Goal: Task Accomplishment & Management: Use online tool/utility

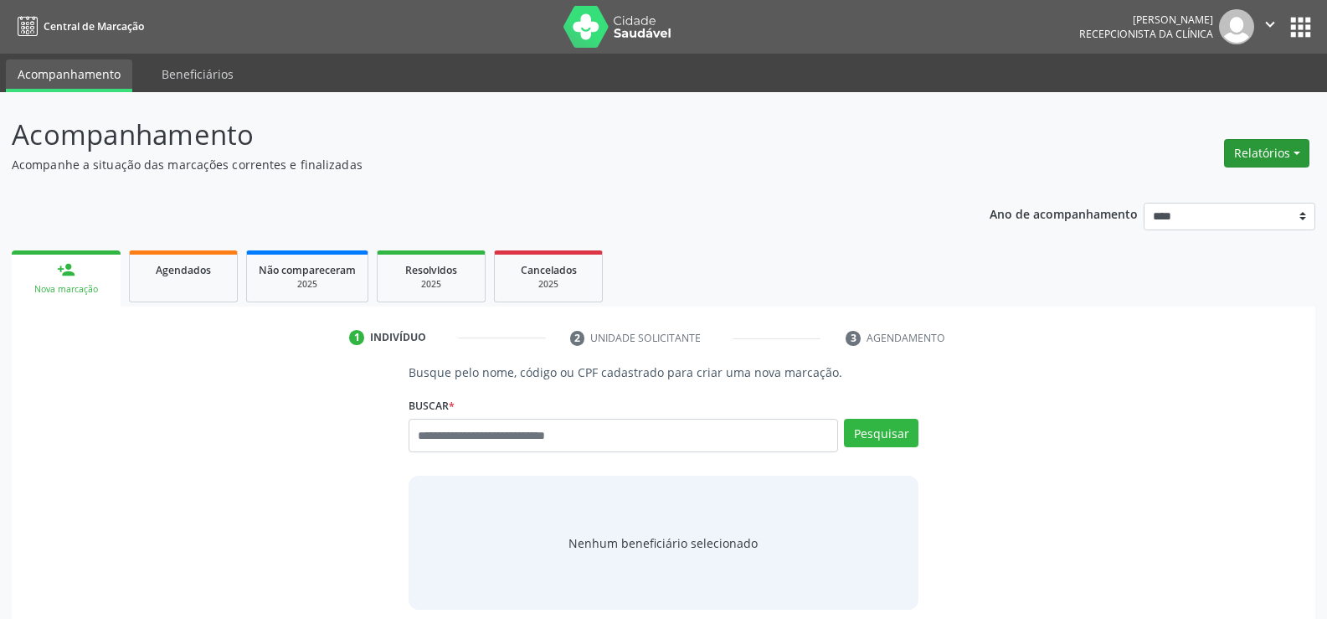
click at [1233, 152] on button "Relatórios" at bounding box center [1266, 153] width 85 height 28
click at [1182, 194] on link "Agendamentos" at bounding box center [1220, 189] width 180 height 23
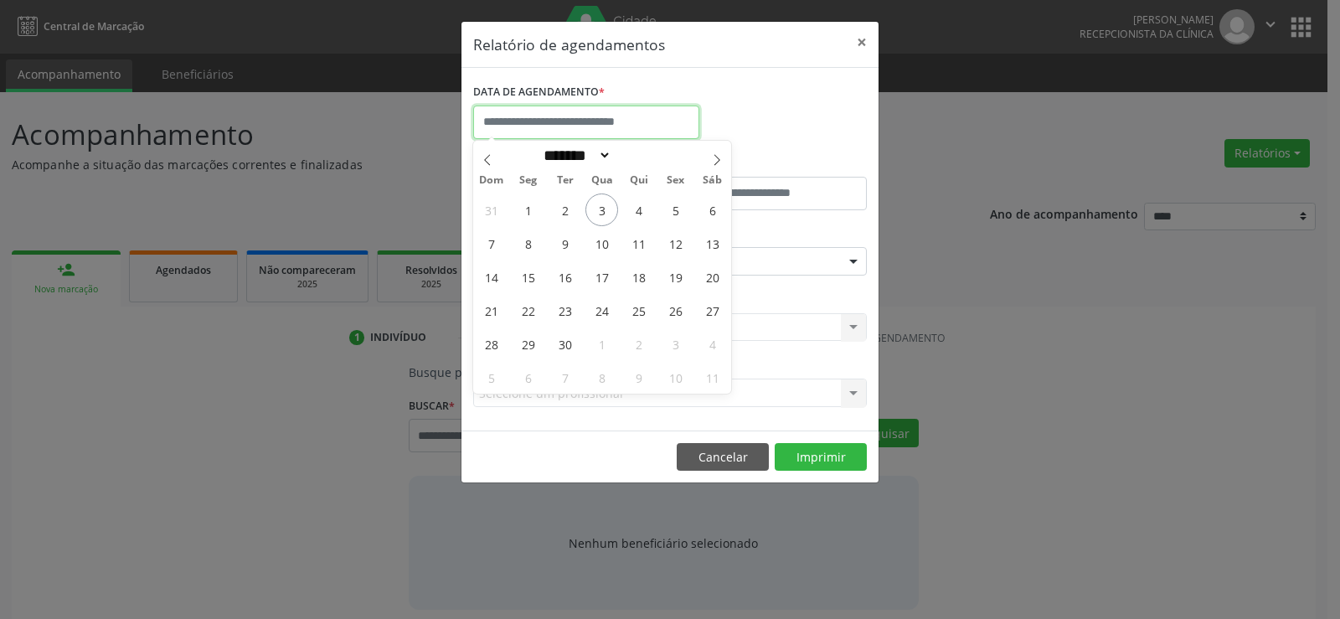
click at [567, 123] on input "text" at bounding box center [586, 121] width 226 height 33
click at [602, 214] on span "3" at bounding box center [601, 209] width 33 height 33
type input "**********"
click at [602, 214] on span "3" at bounding box center [601, 209] width 33 height 33
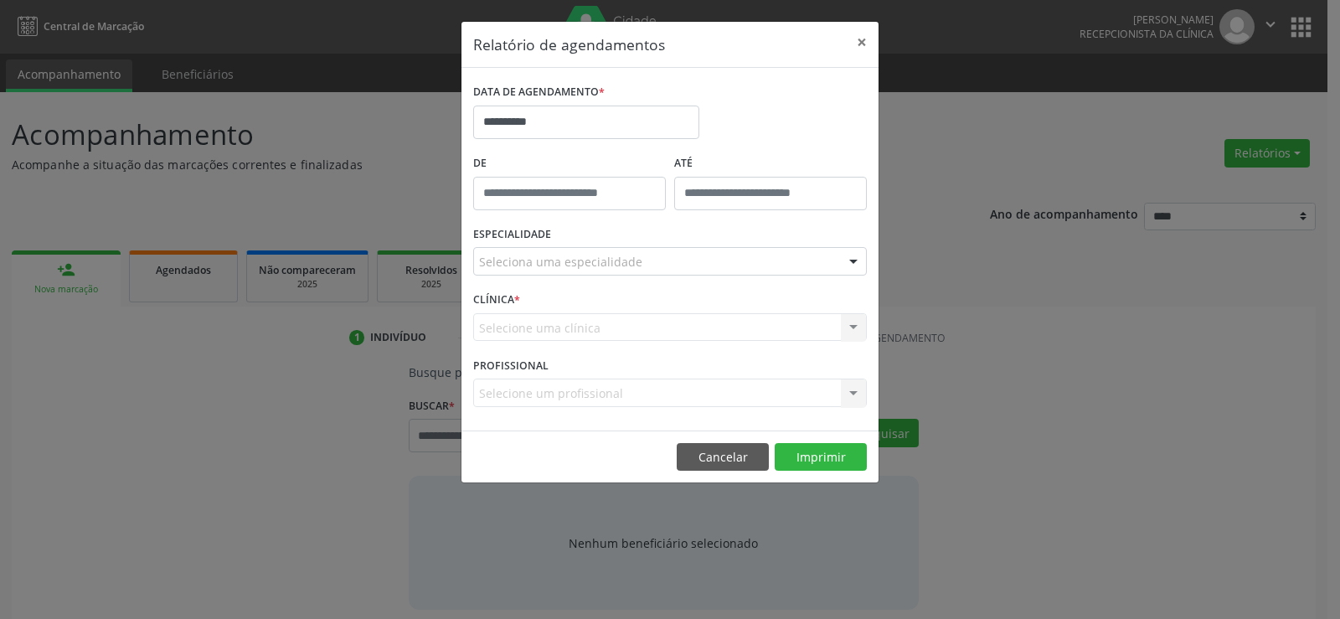
click at [612, 272] on div "Seleciona uma especialidade" at bounding box center [670, 261] width 394 height 28
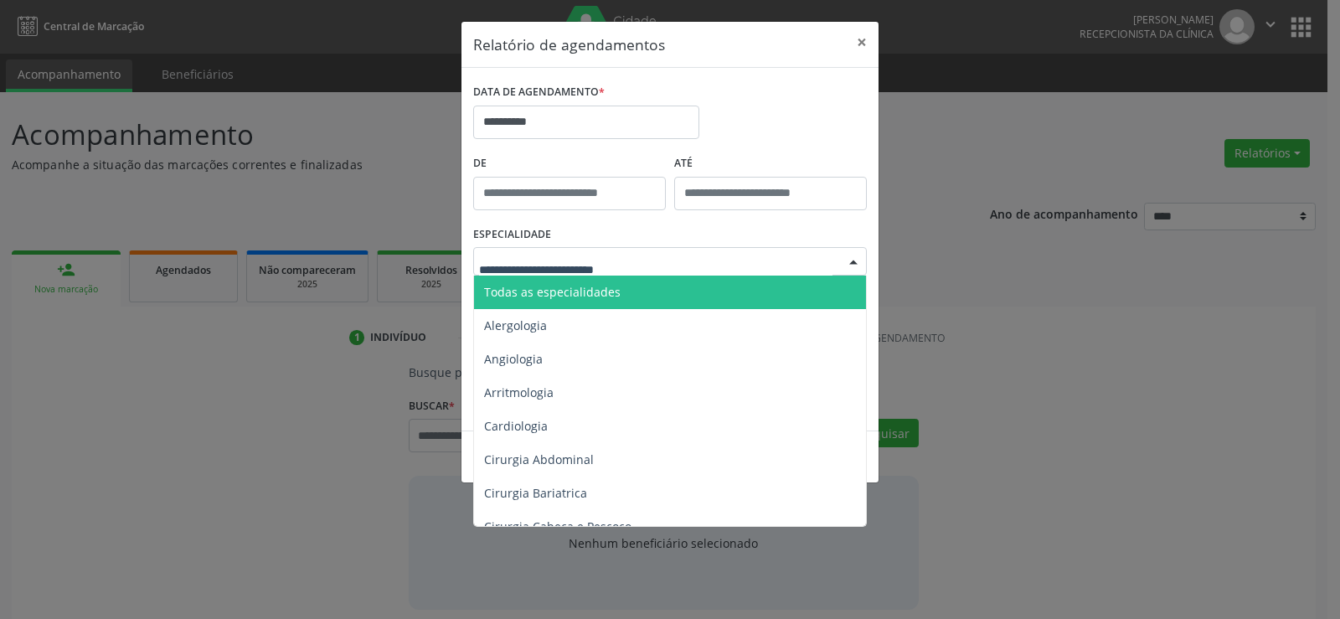
click at [611, 293] on span "Todas as especialidades" at bounding box center [552, 292] width 136 height 16
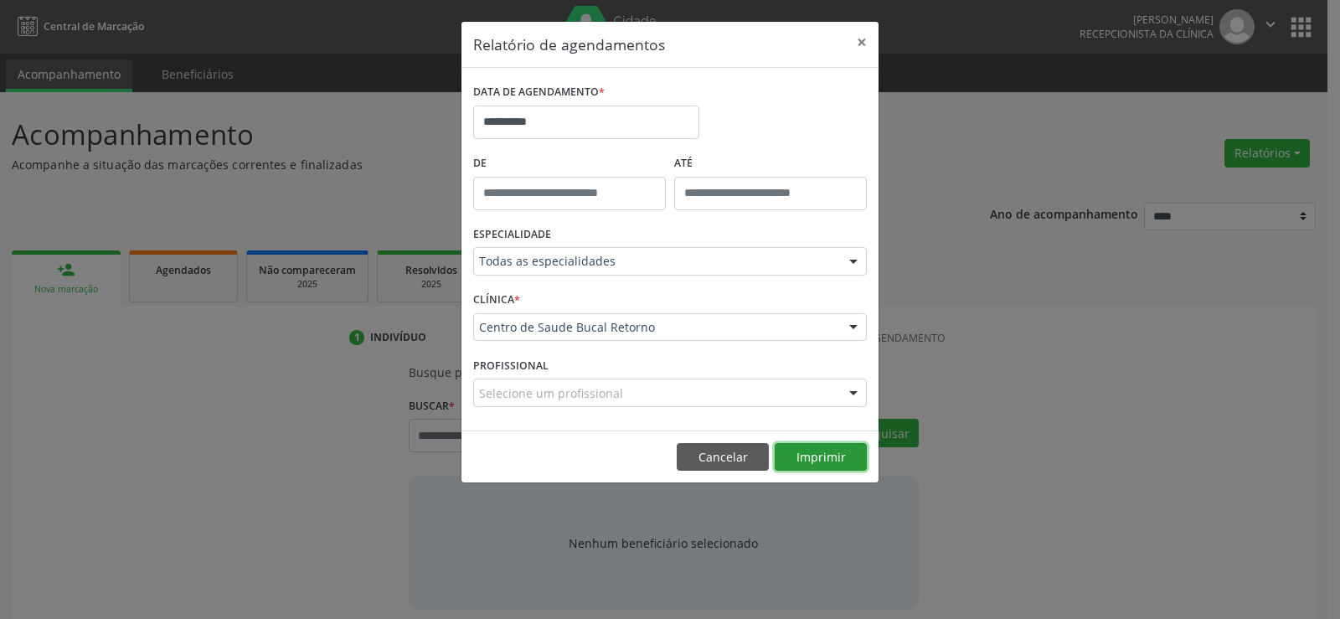
click at [815, 461] on button "Imprimir" at bounding box center [820, 457] width 92 height 28
click at [800, 459] on button "Imprimir" at bounding box center [820, 457] width 92 height 28
